Goal: Task Accomplishment & Management: Manage account settings

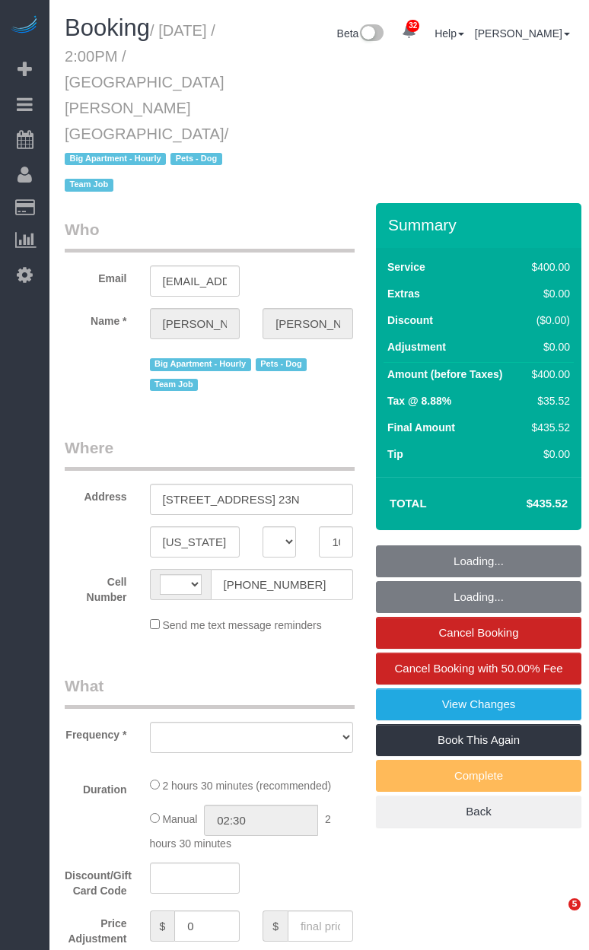
select select "NY"
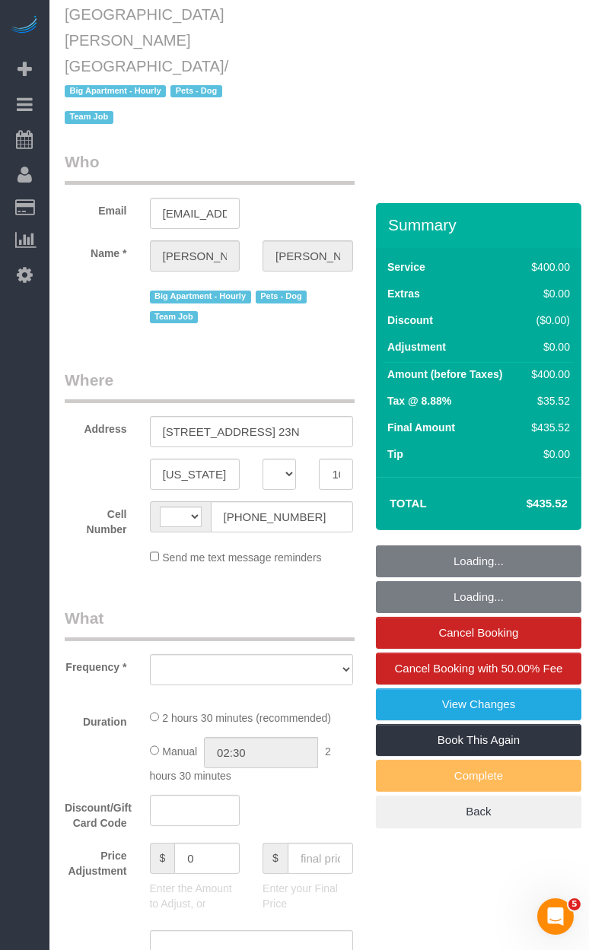
select select "object:574"
select select "number:59"
select select "number:74"
select select "number:13"
select select "number:5"
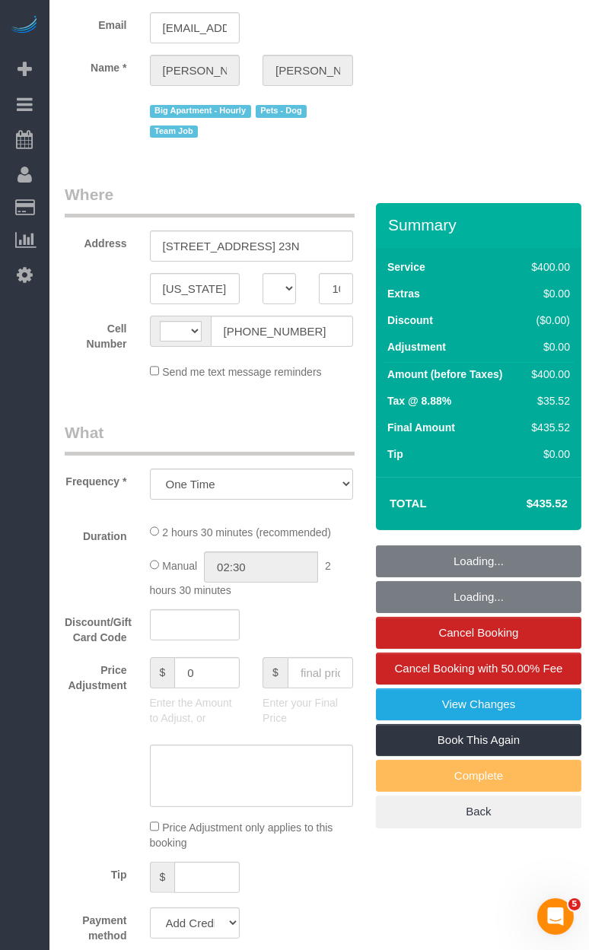
select select "string:[GEOGRAPHIC_DATA]"
select select "string:stripe-pm_1QIE0P4VGloSiKo7MUBaprga"
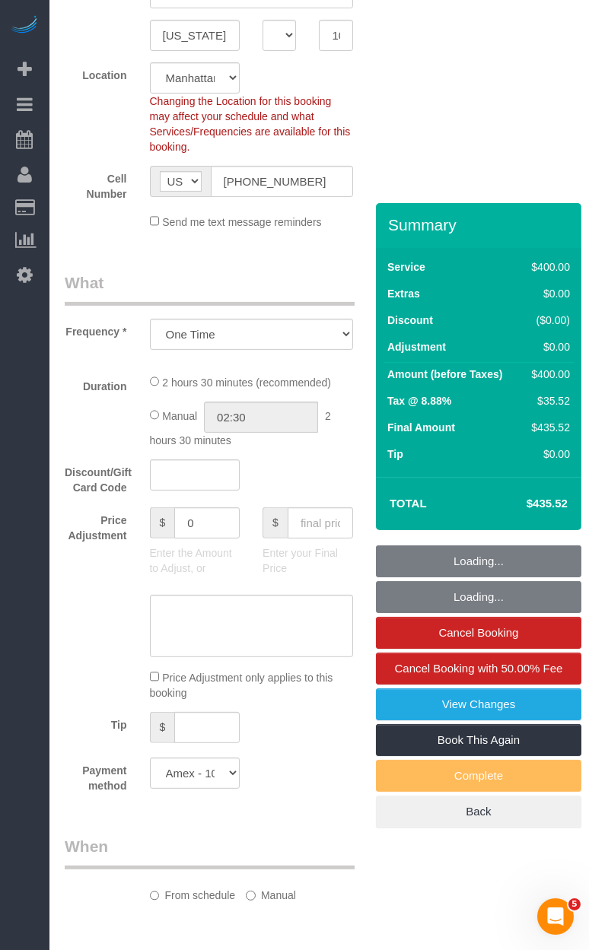
select select "2"
select select "150"
select select "spot1"
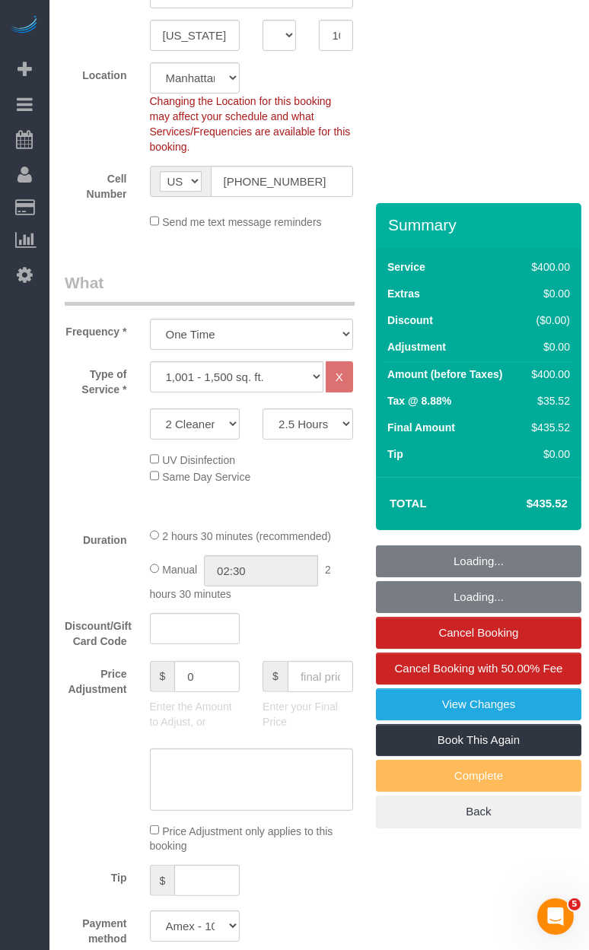
select select "object:1058"
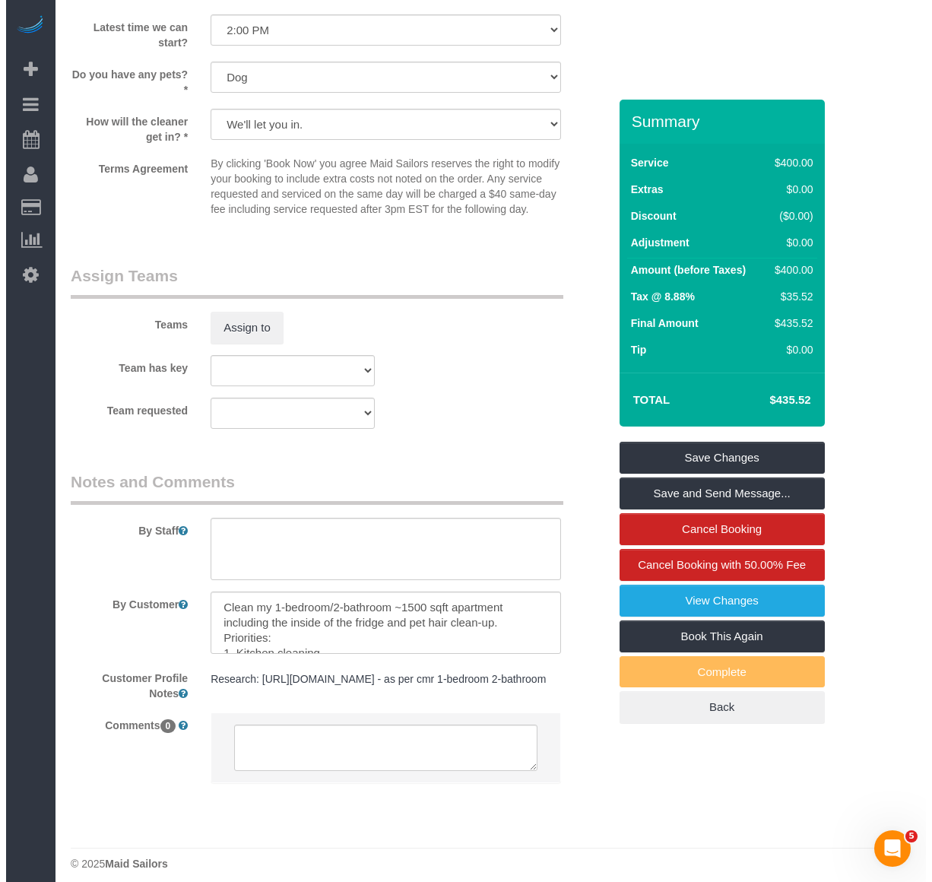
scroll to position [1511, 0]
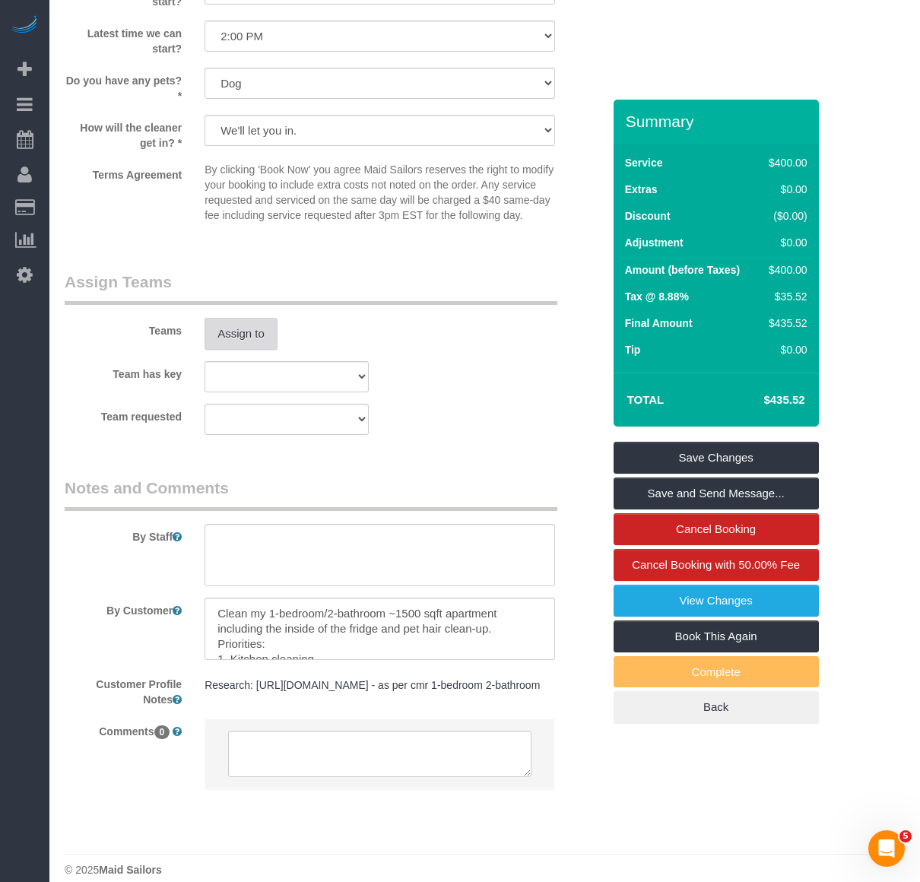
click at [237, 318] on button "Assign to" at bounding box center [241, 334] width 73 height 32
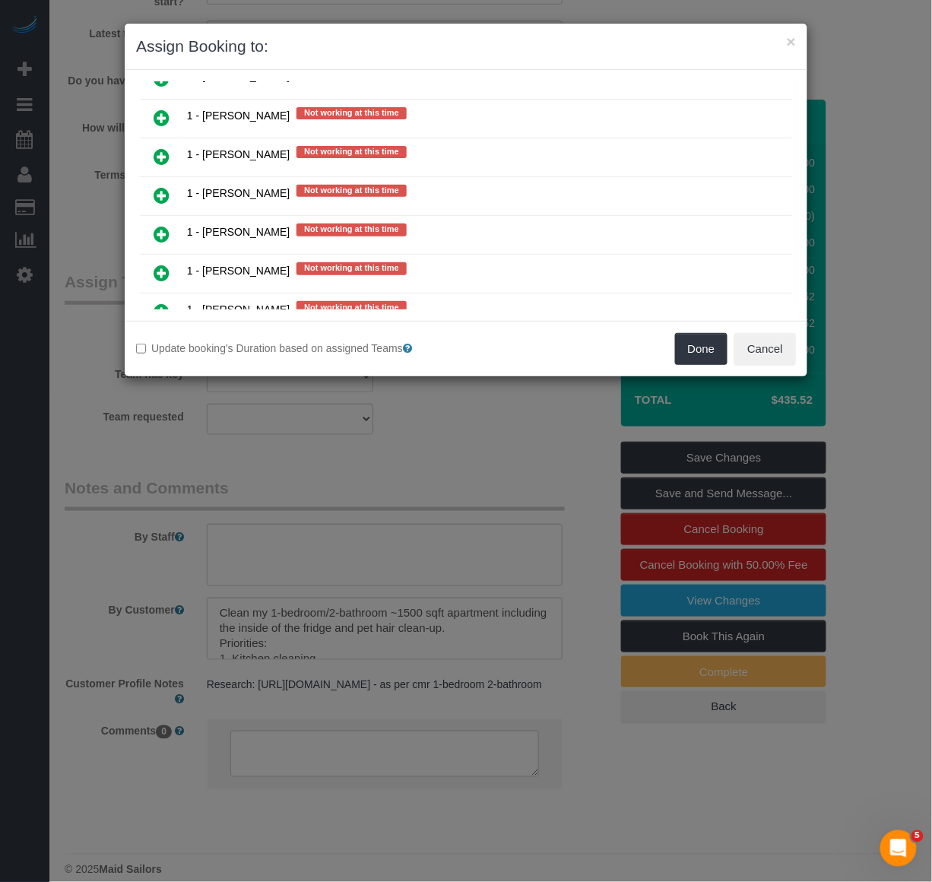
scroll to position [439, 0]
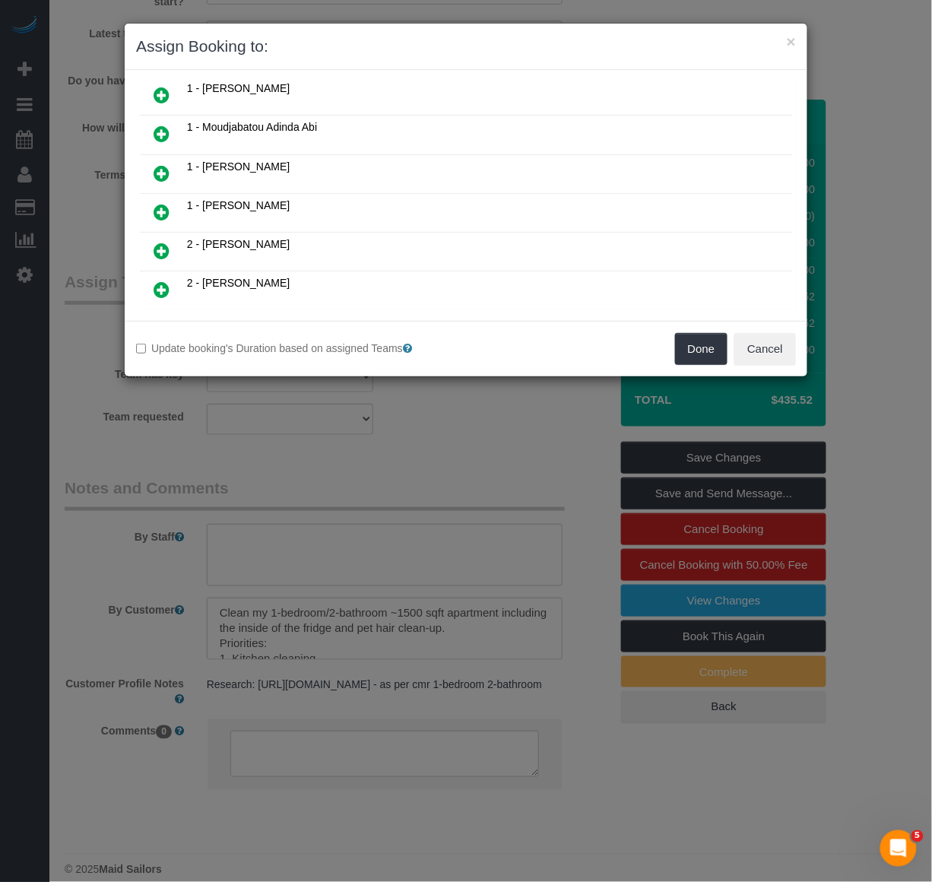
click at [154, 207] on icon at bounding box center [162, 212] width 16 height 18
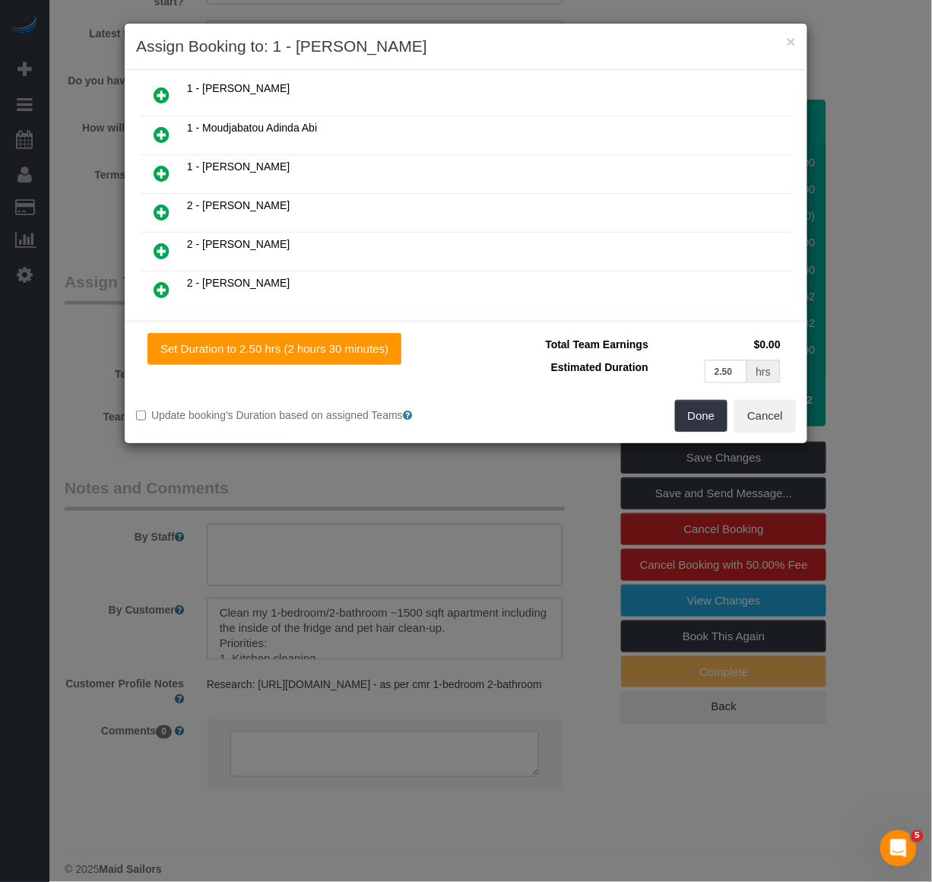
click at [153, 241] on link at bounding box center [162, 252] width 36 height 30
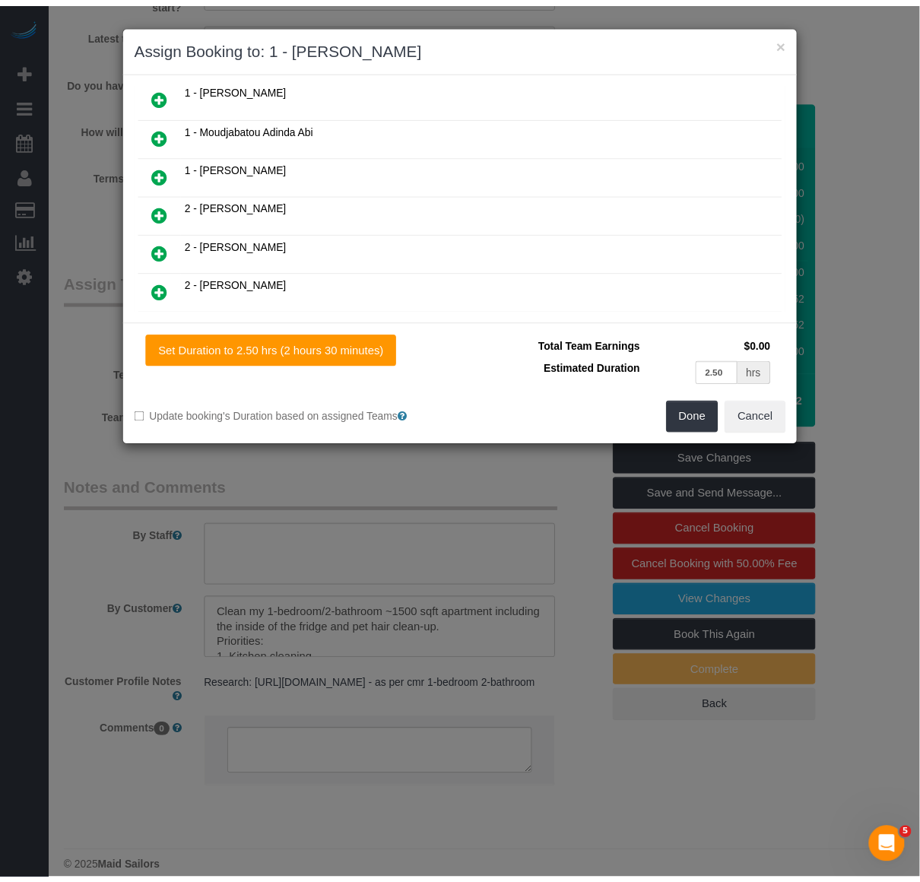
scroll to position [514, 0]
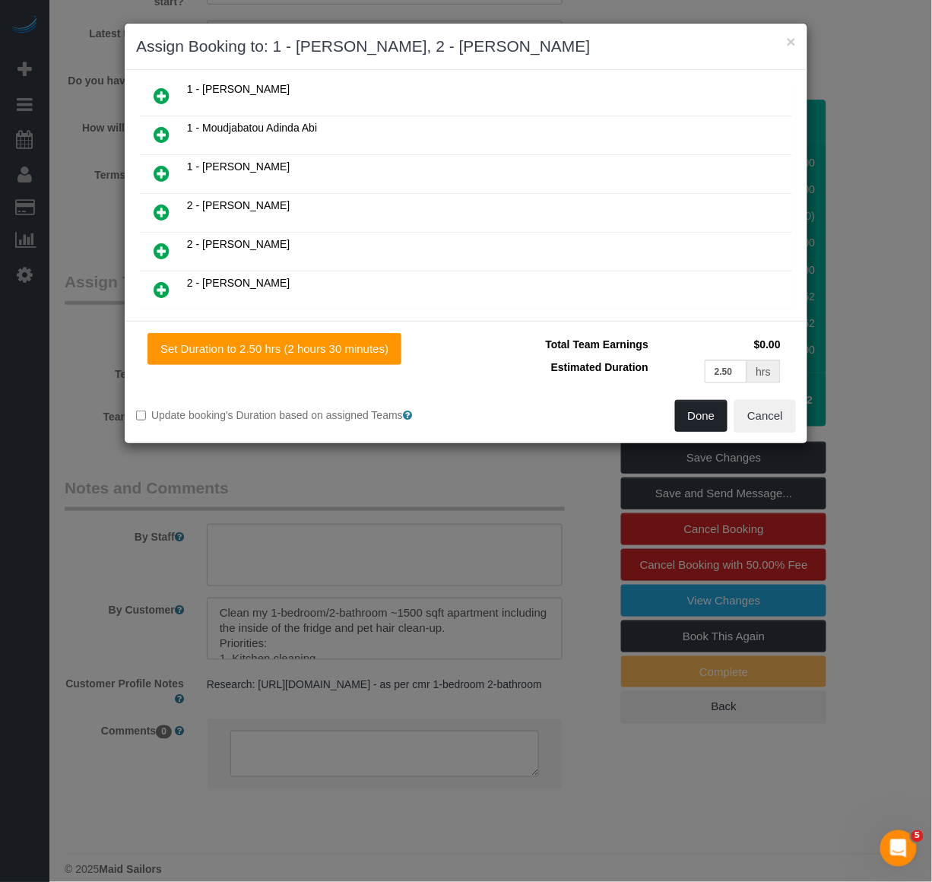
click at [588, 412] on button "Done" at bounding box center [701, 416] width 53 height 32
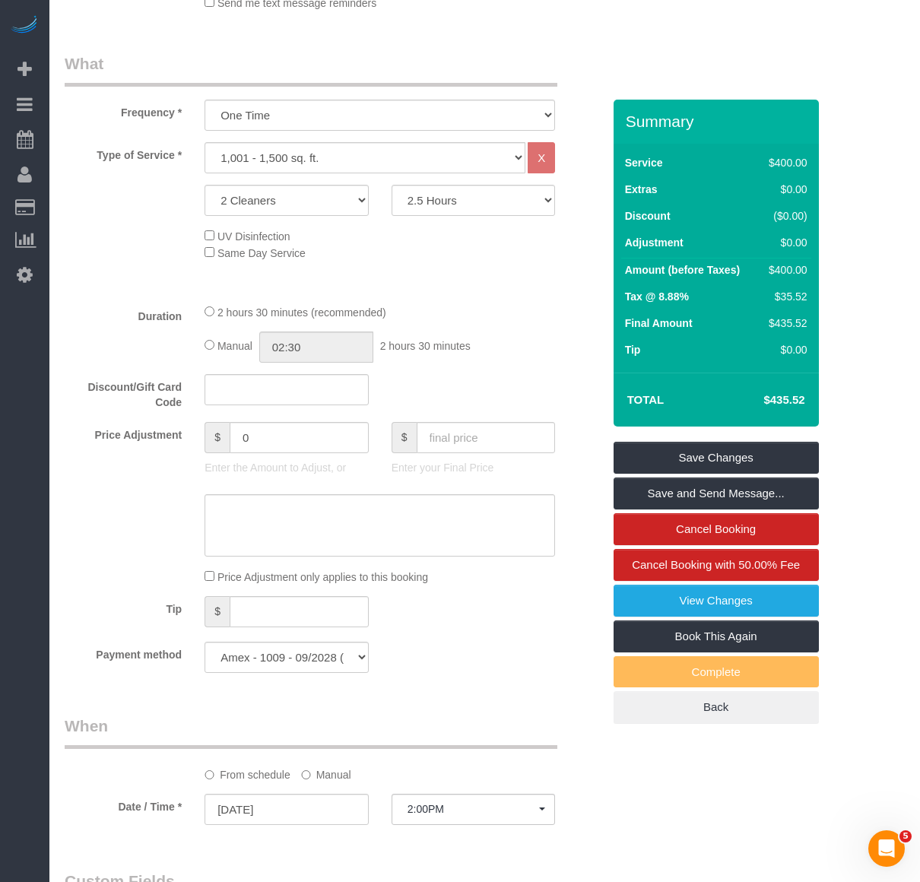
scroll to position [581, 0]
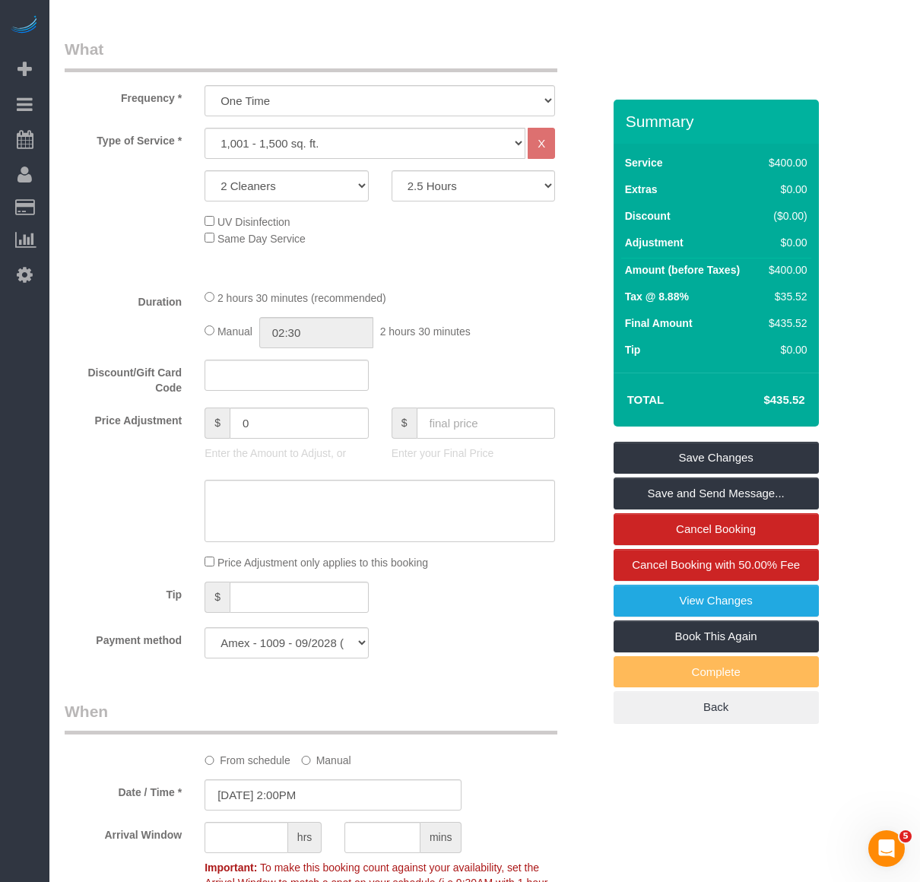
click at [306, 759] on sui-booking-spot "From schedule Manual Date / Time * 10/02/2025 2:00PM Arrival Window hrs mins Im…" at bounding box center [334, 806] width 538 height 212
click at [306, 780] on input "10/02/2025 2:00PM" at bounding box center [333, 795] width 257 height 31
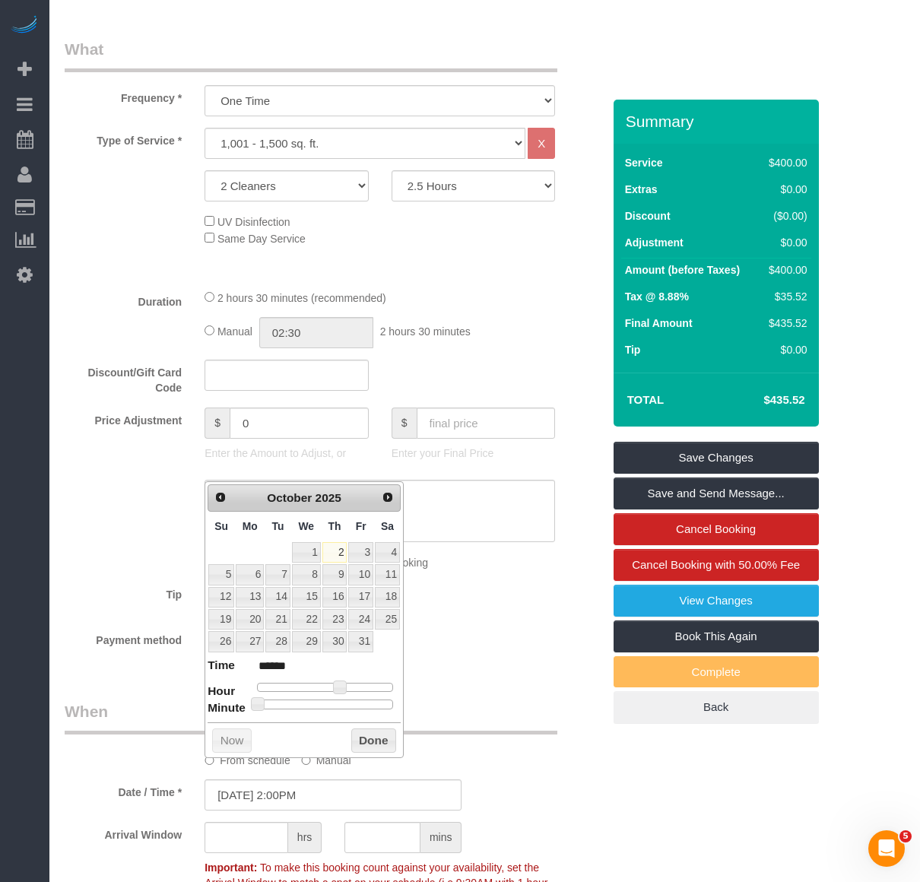
type input "10/02/2025 2:35PM"
type input "******"
click at [341, 704] on div at bounding box center [325, 704] width 136 height 9
type input "10/02/2025 2:30PM"
type input "******"
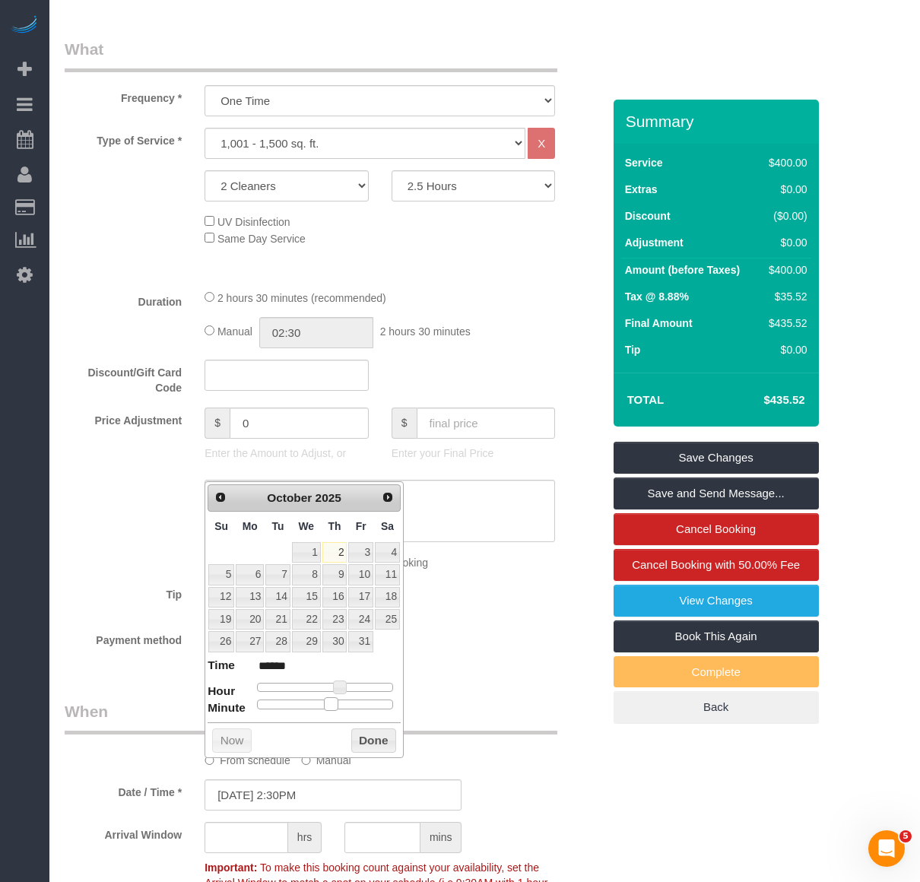
drag, startPoint x: 341, startPoint y: 704, endPoint x: 332, endPoint y: 704, distance: 8.4
click at [332, 704] on span at bounding box center [331, 704] width 14 height 14
click at [366, 736] on button "Done" at bounding box center [373, 741] width 45 height 24
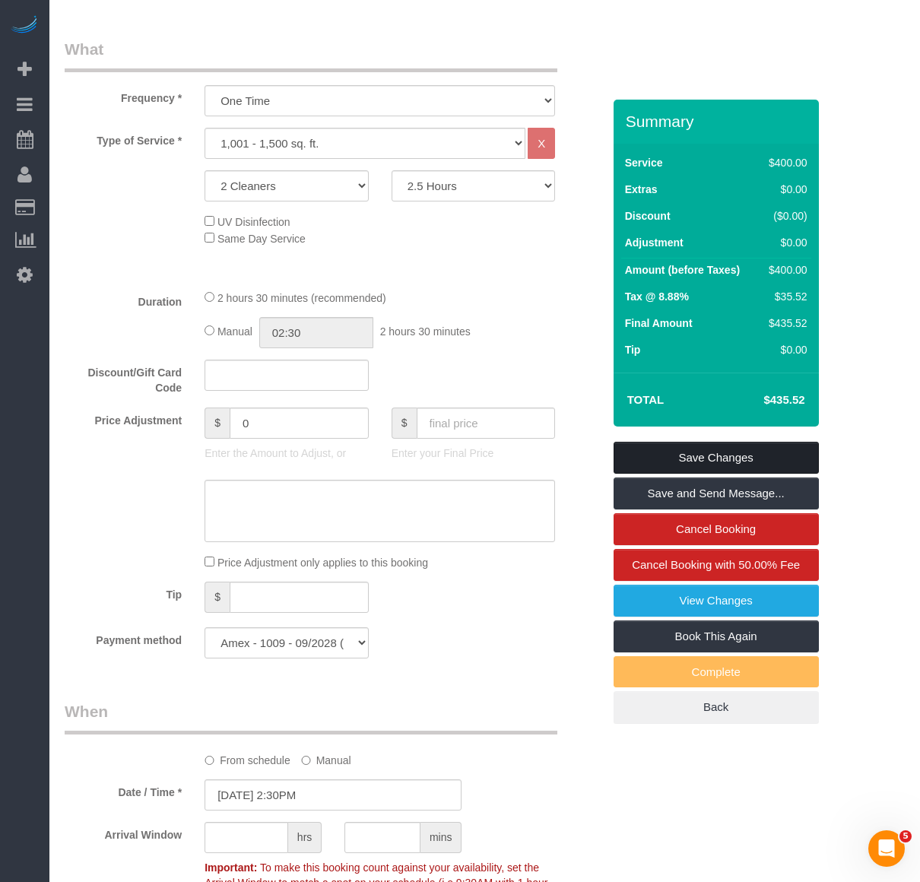
click at [588, 442] on link "Save Changes" at bounding box center [716, 458] width 205 height 32
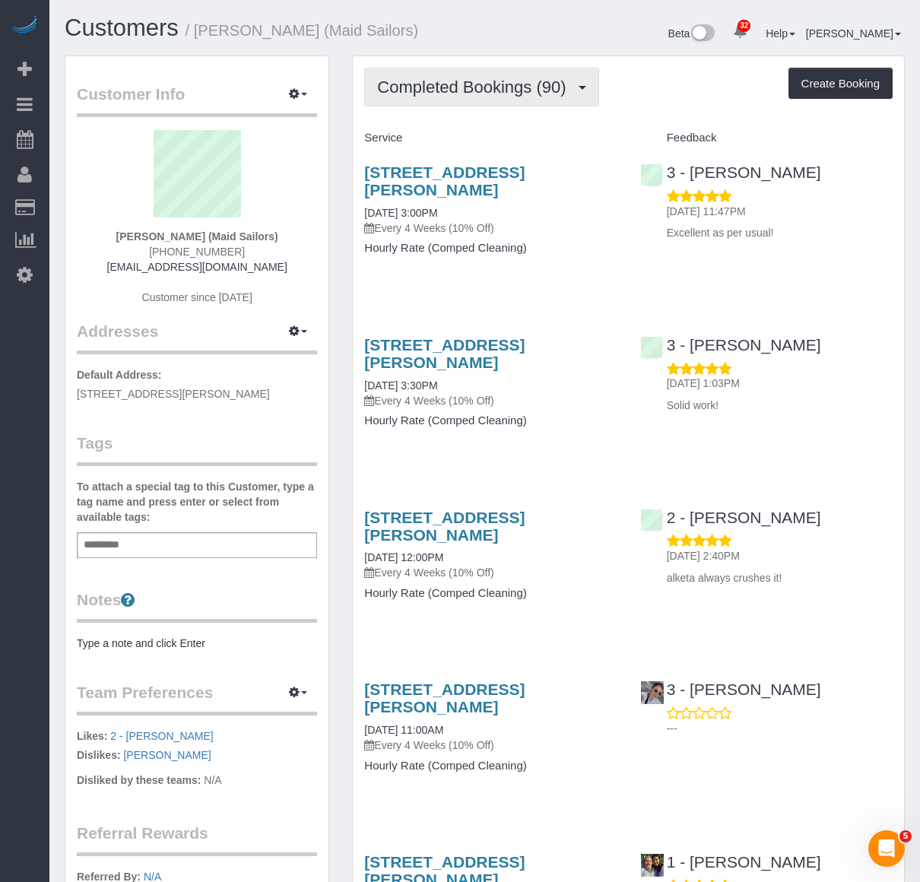
click at [511, 102] on button "Completed Bookings (90)" at bounding box center [481, 87] width 234 height 39
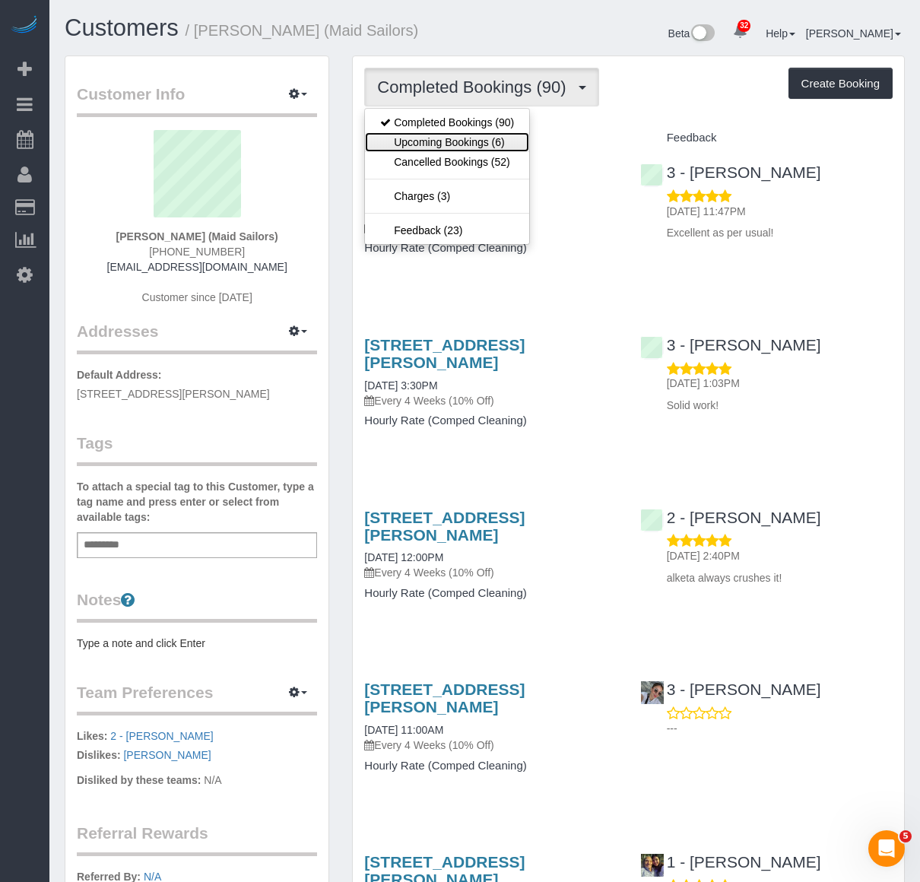
click at [494, 139] on link "Upcoming Bookings (6)" at bounding box center [447, 142] width 164 height 20
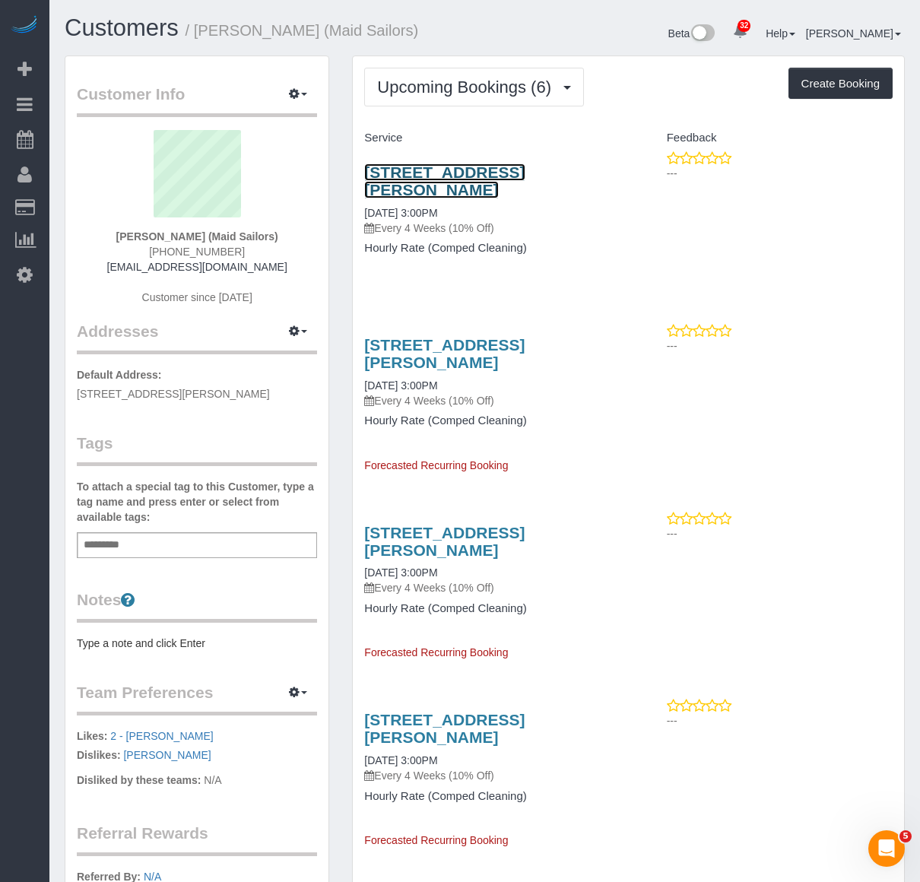
click at [492, 173] on link "[STREET_ADDRESS][PERSON_NAME]" at bounding box center [444, 181] width 160 height 35
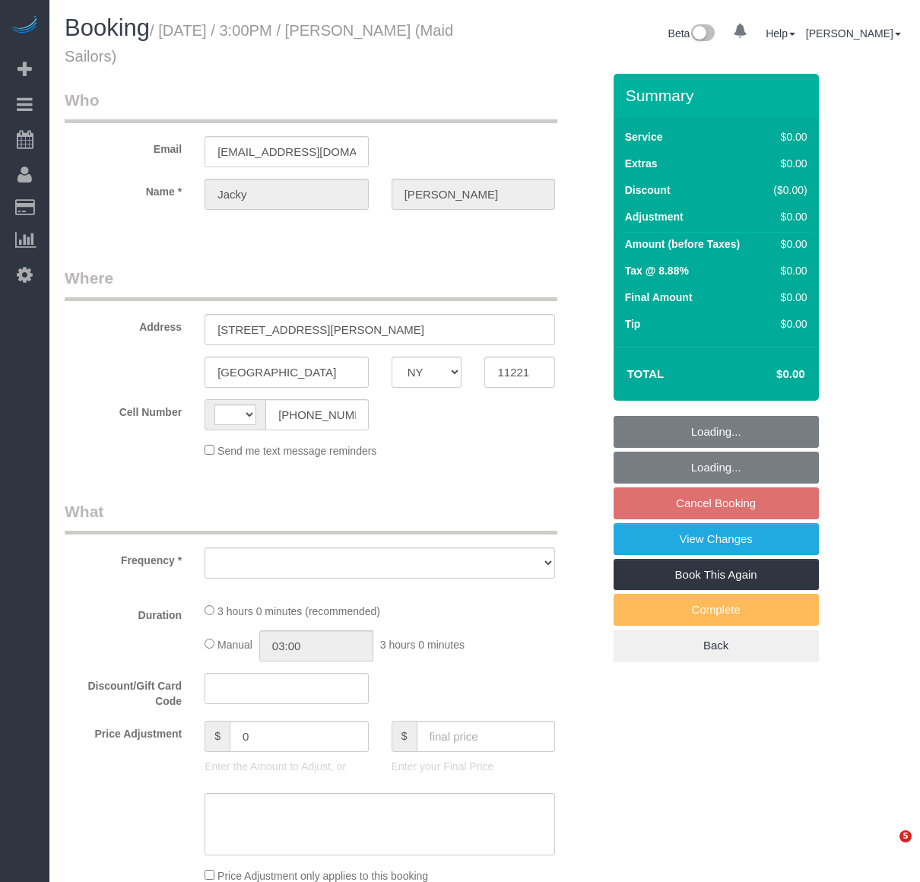
select select "NY"
select select "string:[GEOGRAPHIC_DATA]"
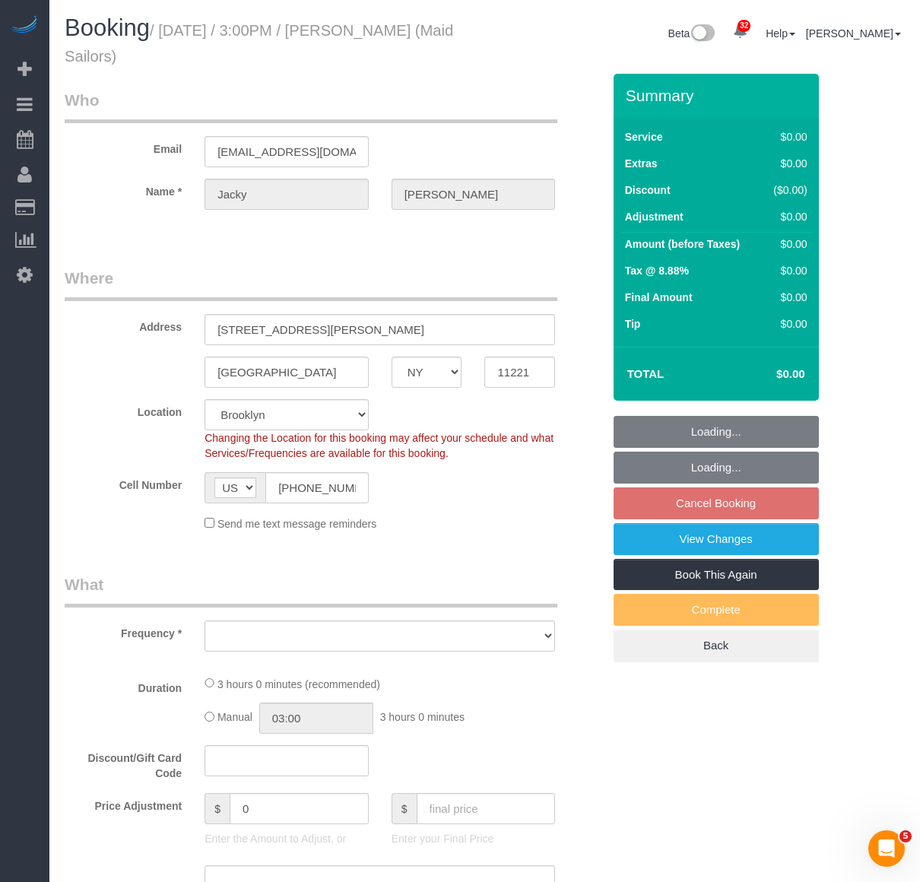
select select "180"
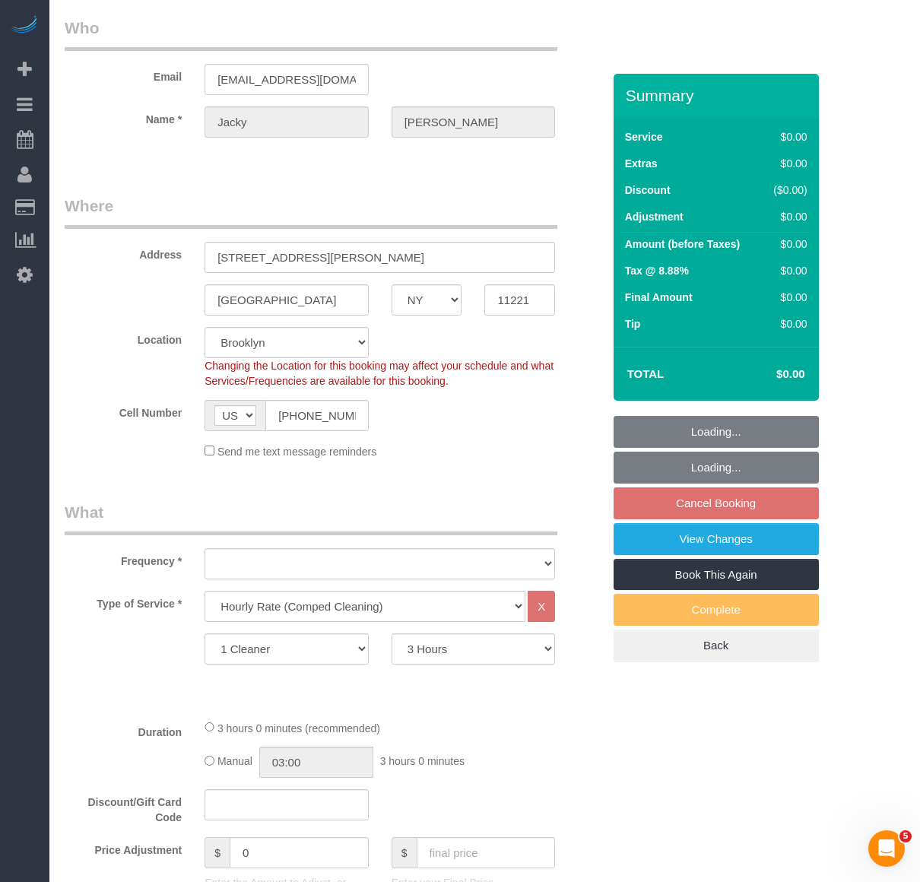
select select "object:923"
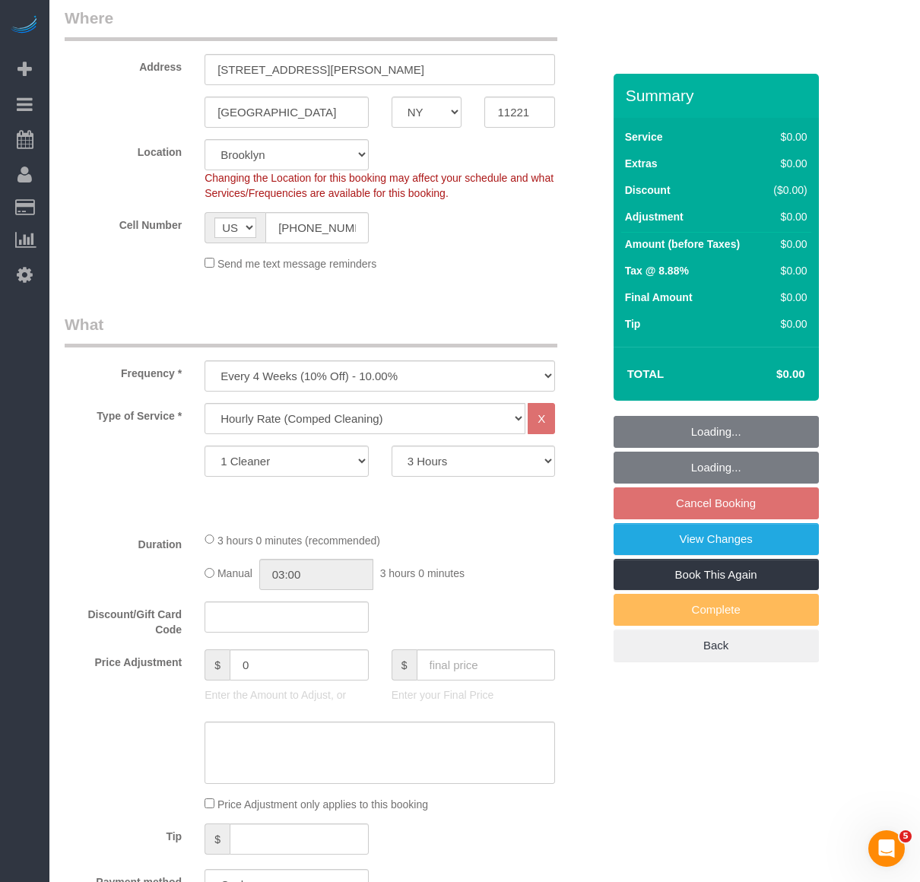
scroll to position [338, 0]
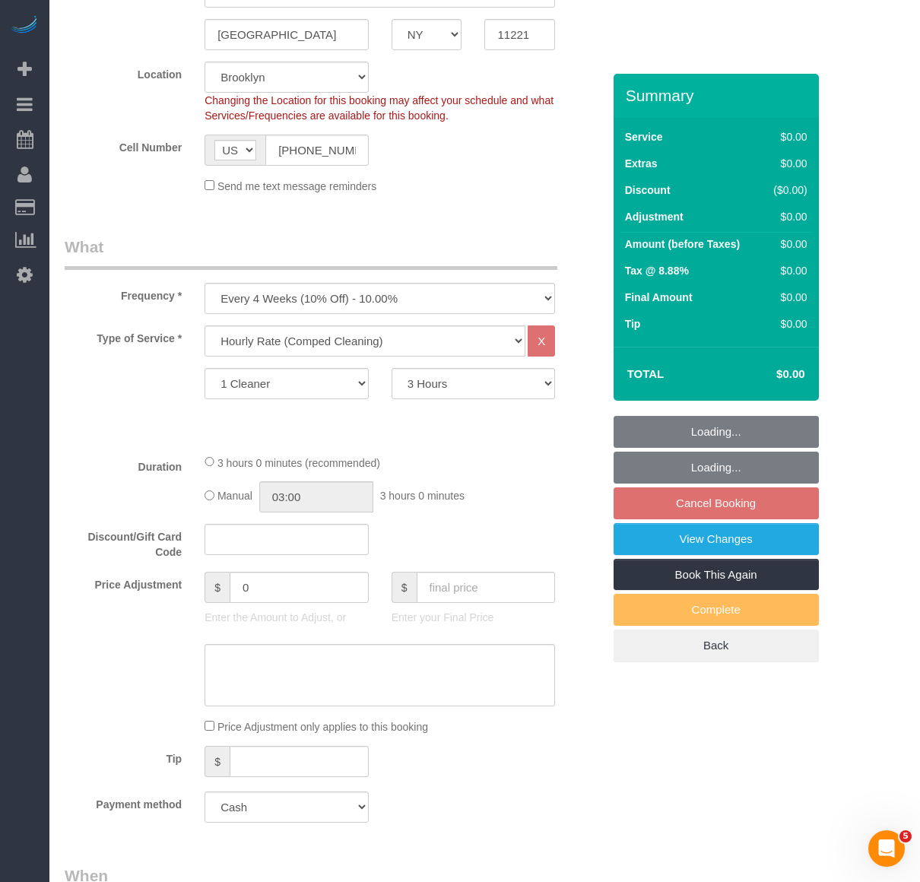
select select "spot8"
select select "number:89"
select select "number:90"
select select "number:15"
select select "number:5"
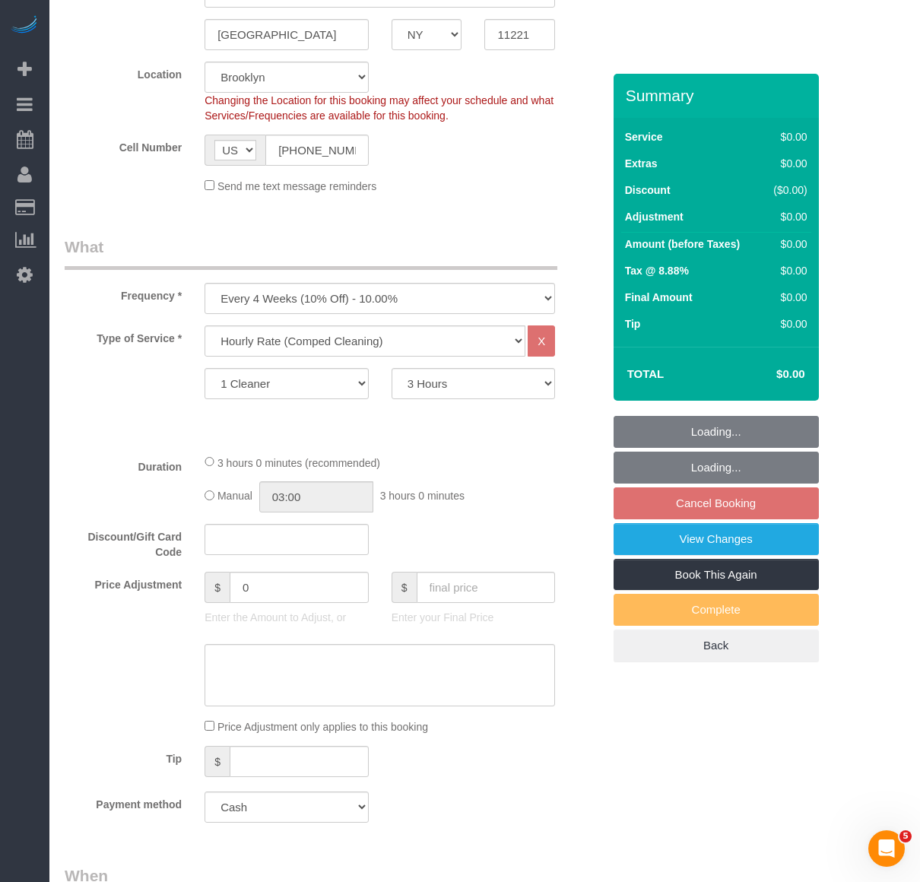
select select "number:21"
select select "object:1095"
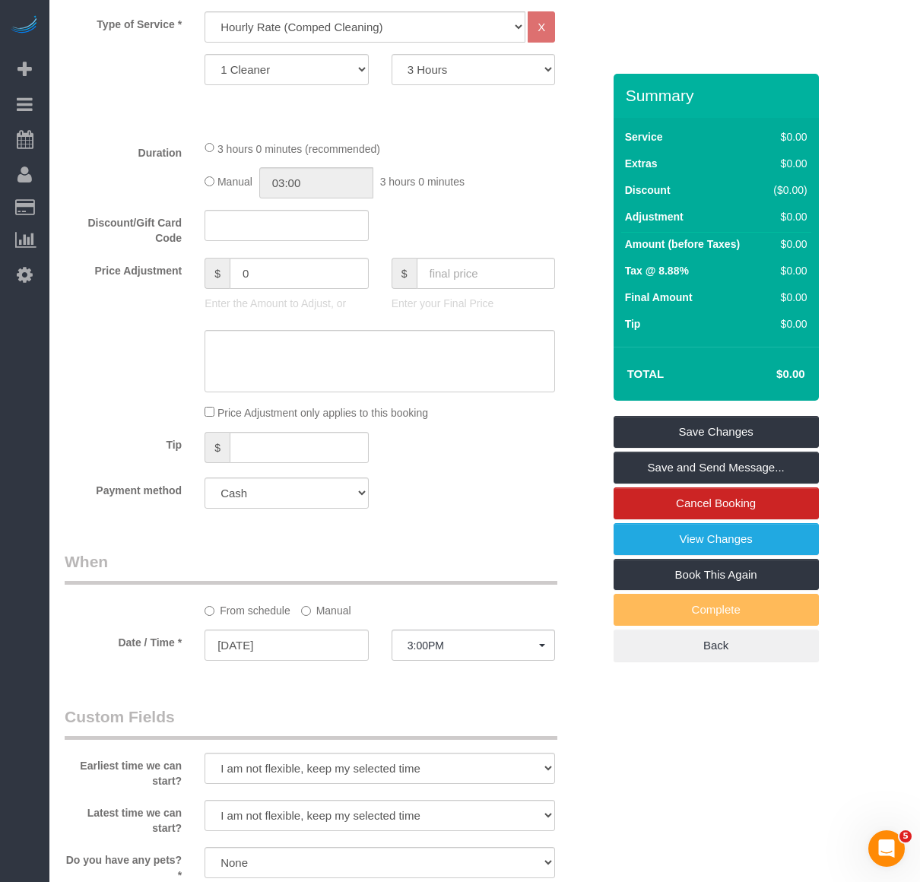
scroll to position [675, 0]
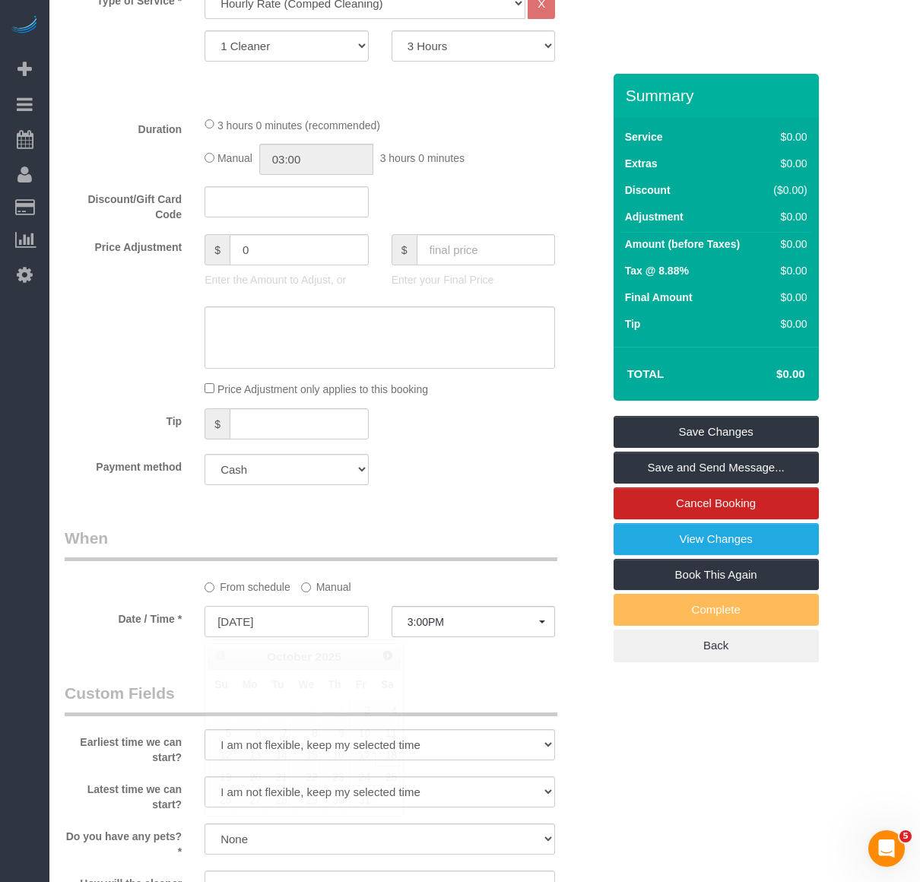
click at [336, 621] on input "10/18/2025" at bounding box center [287, 621] width 164 height 31
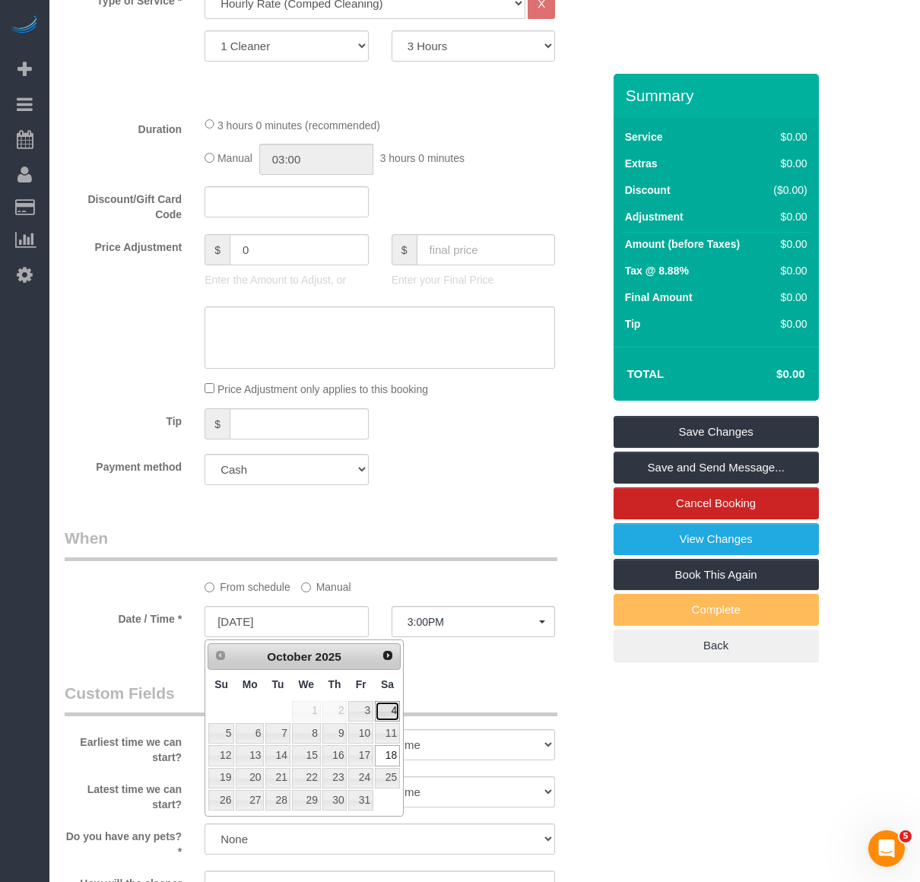
click at [381, 710] on link "4" at bounding box center [387, 711] width 25 height 21
type input "10/04/2025"
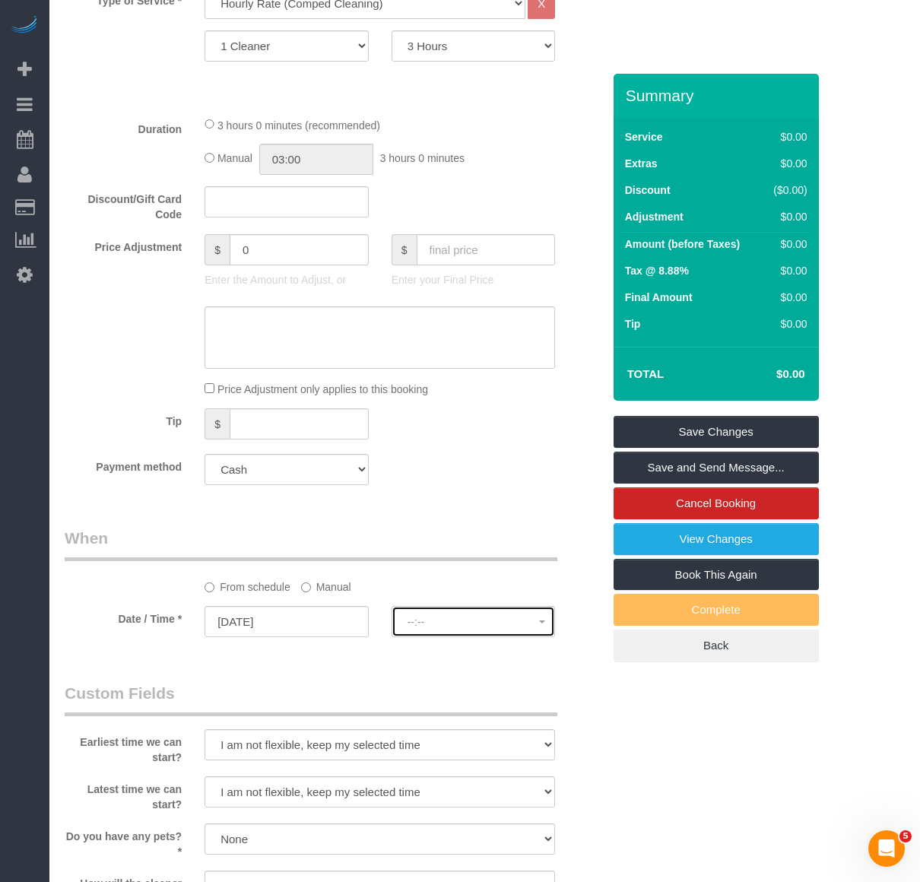
click at [446, 630] on button "--:--" at bounding box center [474, 621] width 164 height 31
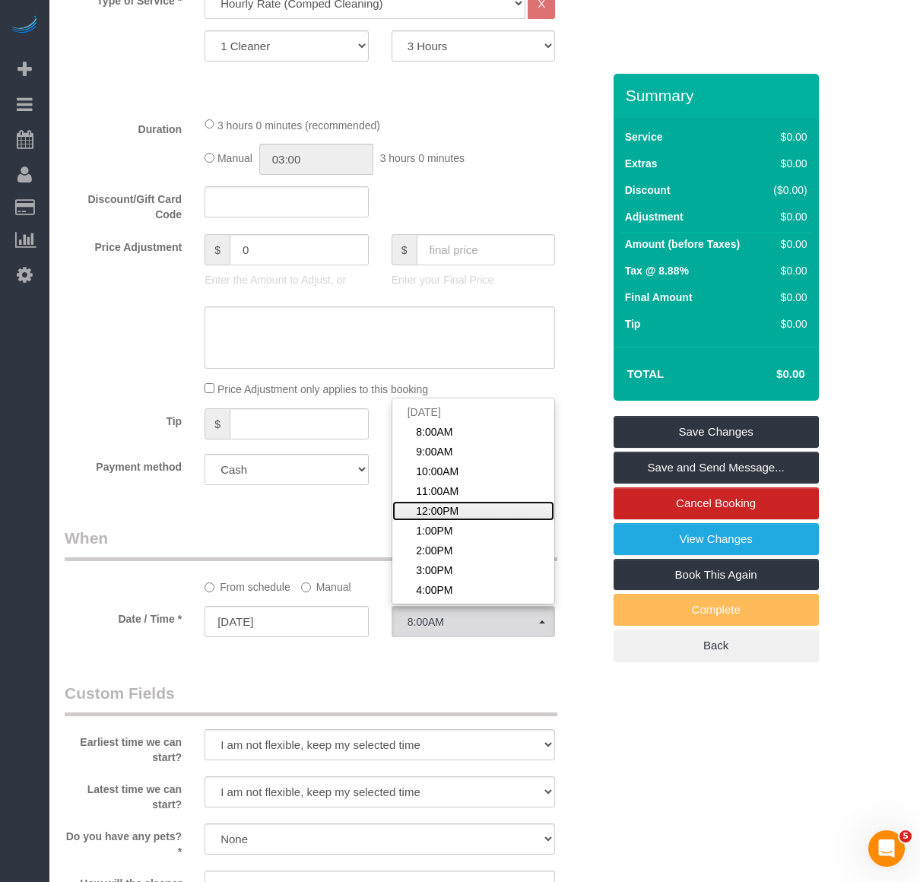
click at [441, 513] on span "12:00PM" at bounding box center [437, 511] width 43 height 15
select select "spot65"
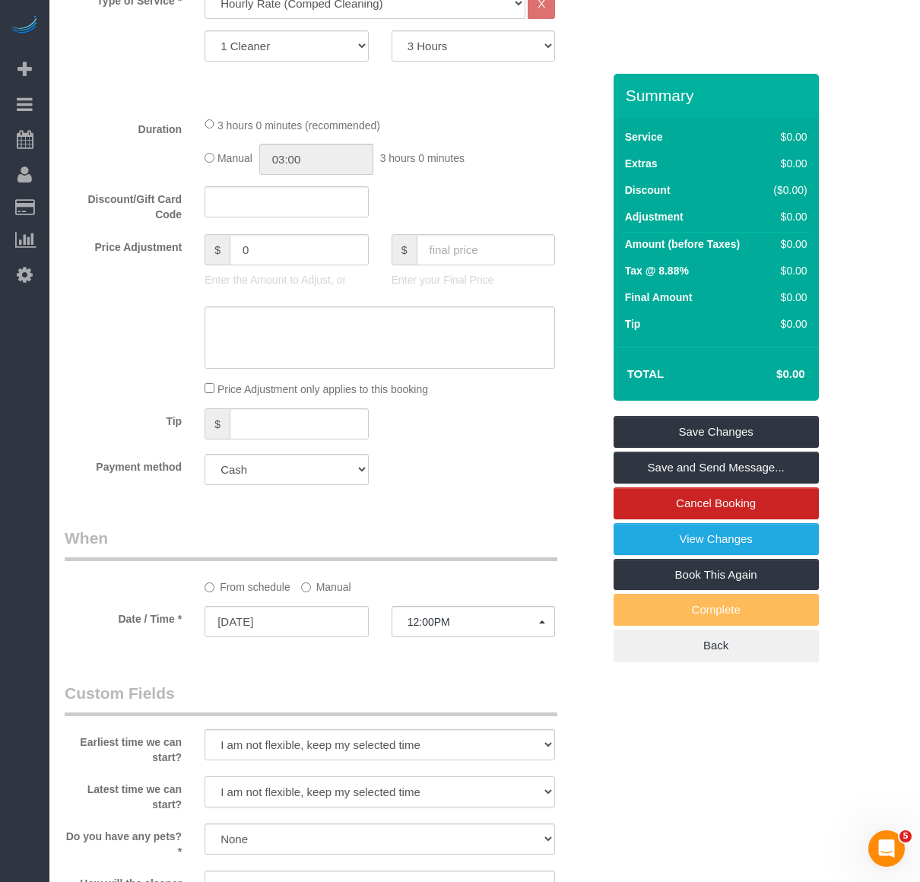
click at [345, 789] on select "I am not flexible, keep my selected time 8:00 AM 9:00 AM 10:00 AM 11:00 AM 12:0…" at bounding box center [380, 792] width 351 height 31
select select "number:73"
click at [205, 777] on select "I am not flexible, keep my selected time 8:00 AM 9:00 AM 10:00 AM 11:00 AM 12:0…" at bounding box center [380, 792] width 351 height 31
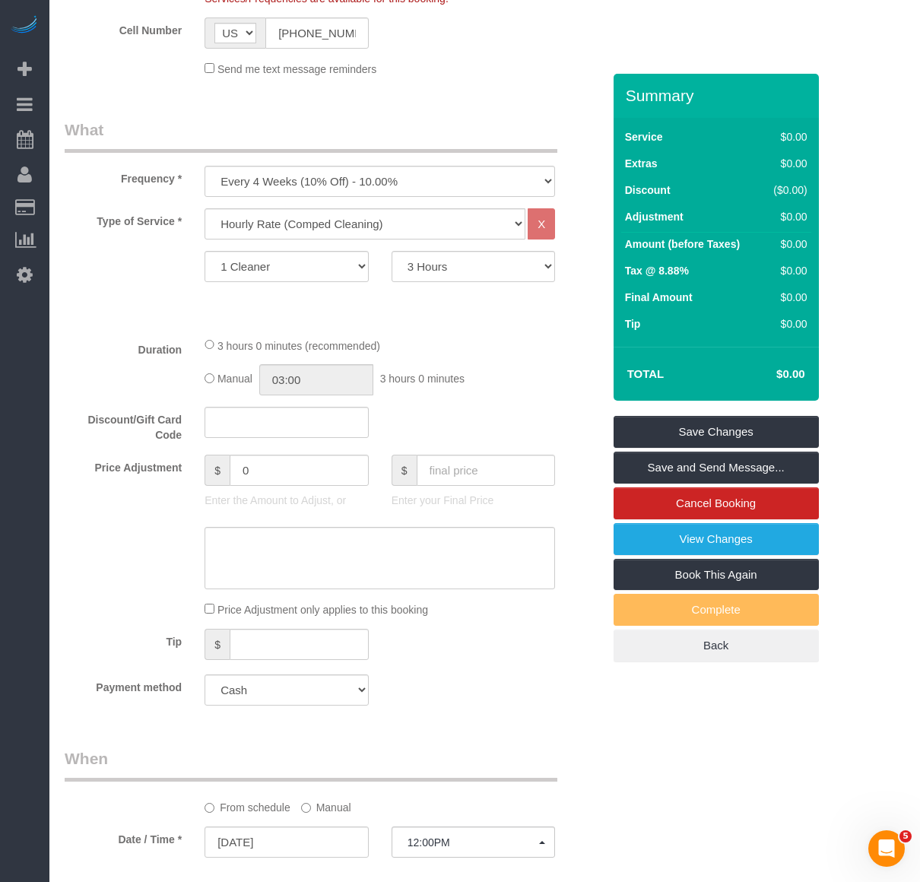
scroll to position [422, 0]
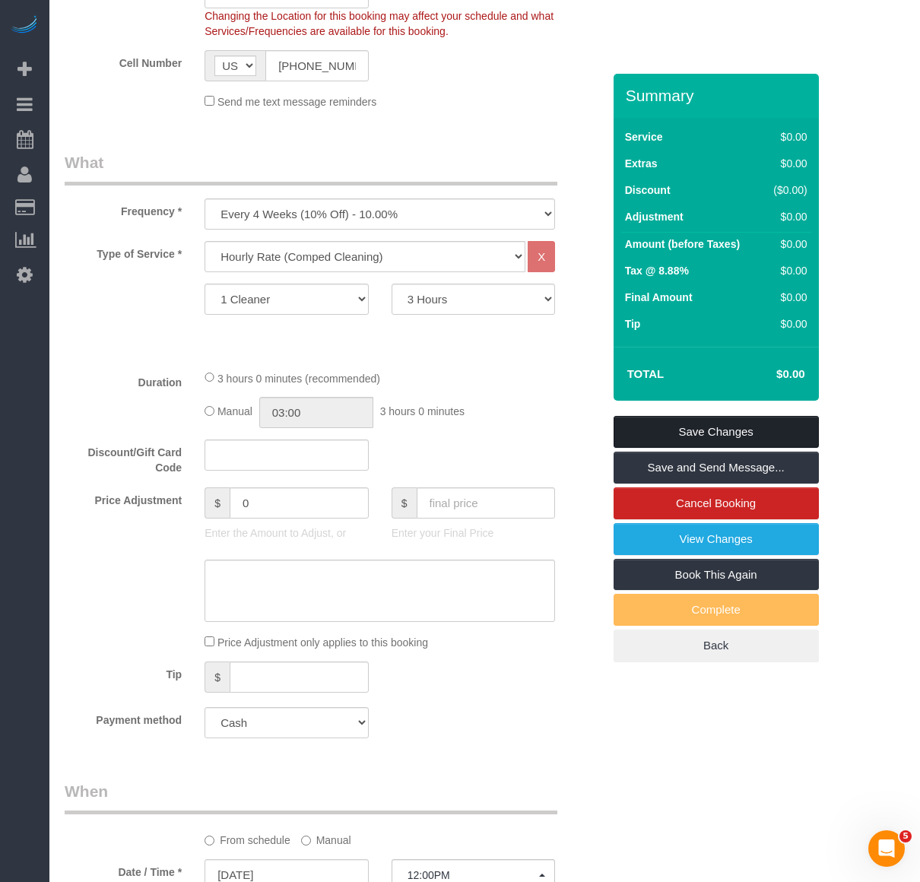
click at [674, 438] on link "Save Changes" at bounding box center [716, 432] width 205 height 32
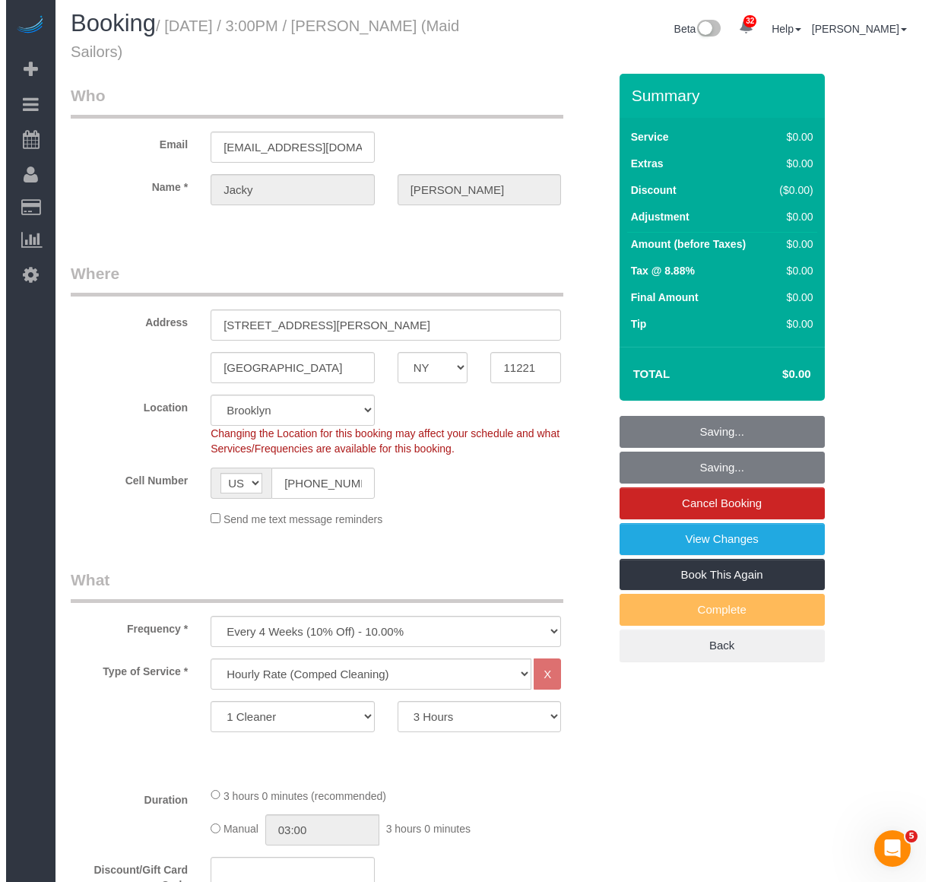
scroll to position [0, 0]
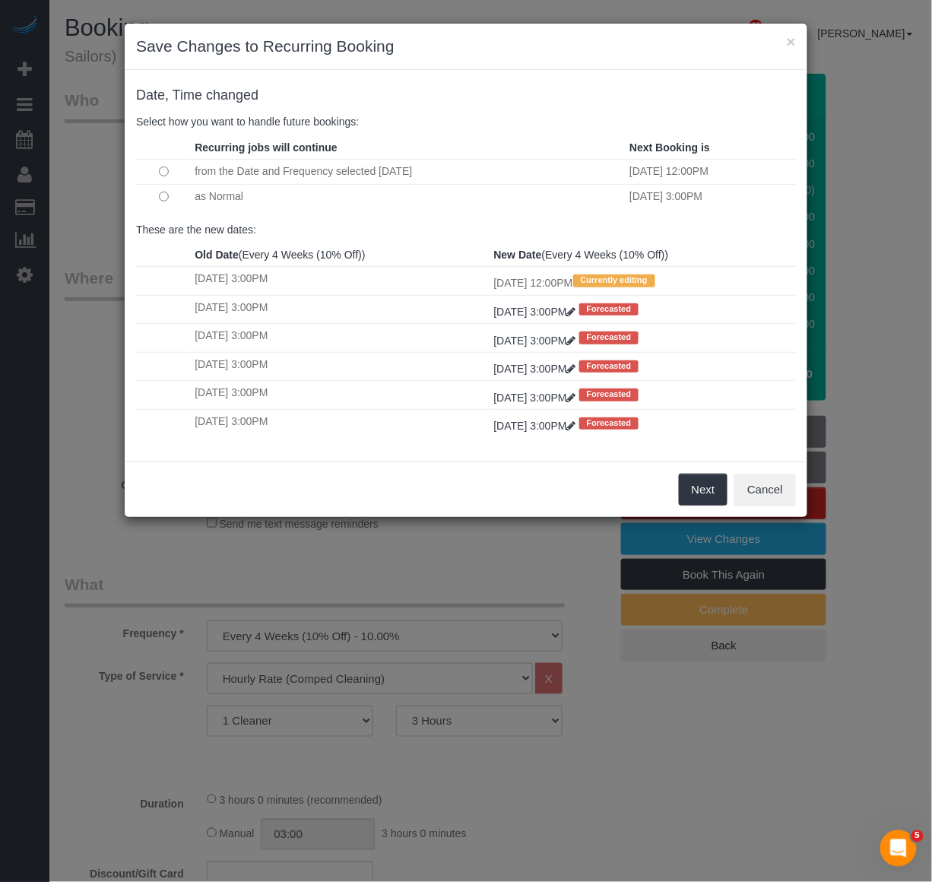
click at [733, 823] on div "× Save Changes to Recurring Booking Date, Time changed Select how you want to h…" at bounding box center [466, 441] width 932 height 882
click at [465, 53] on h3 "Save Changes to Recurring Booking" at bounding box center [466, 46] width 660 height 23
click at [692, 499] on button "Next" at bounding box center [703, 490] width 49 height 32
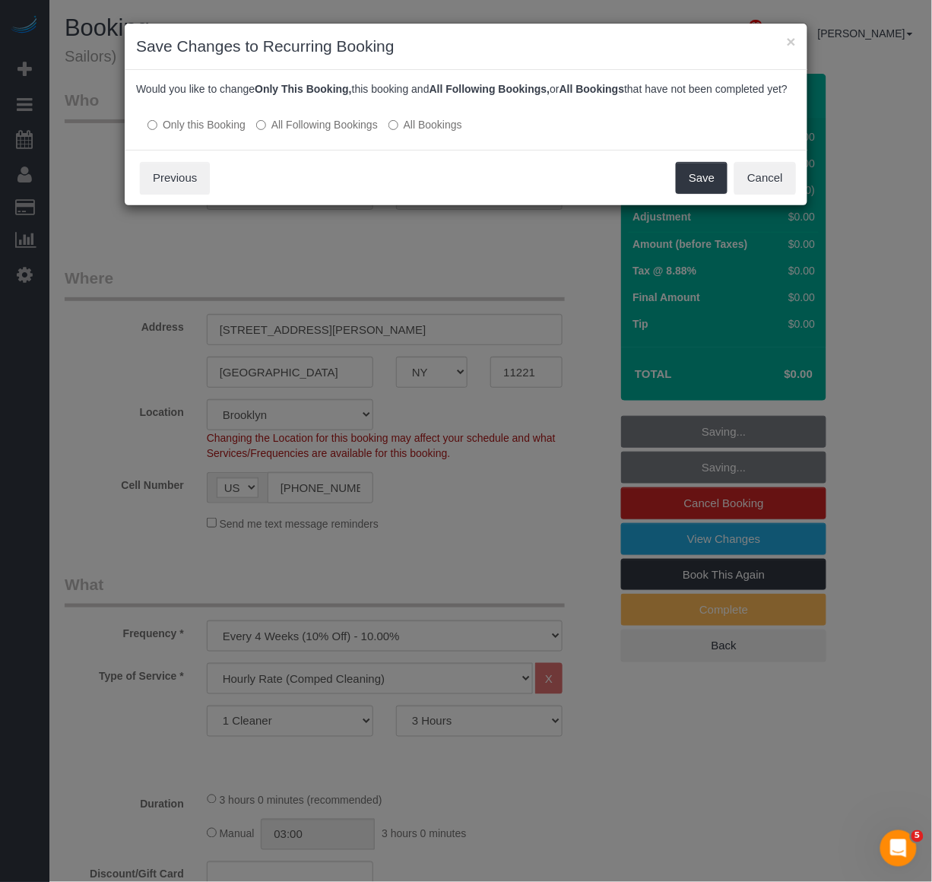
click at [307, 132] on label "All Following Bookings" at bounding box center [317, 124] width 122 height 15
click at [716, 187] on button "Save" at bounding box center [702, 178] width 52 height 32
